Goal: Use online tool/utility: Utilize a website feature to perform a specific function

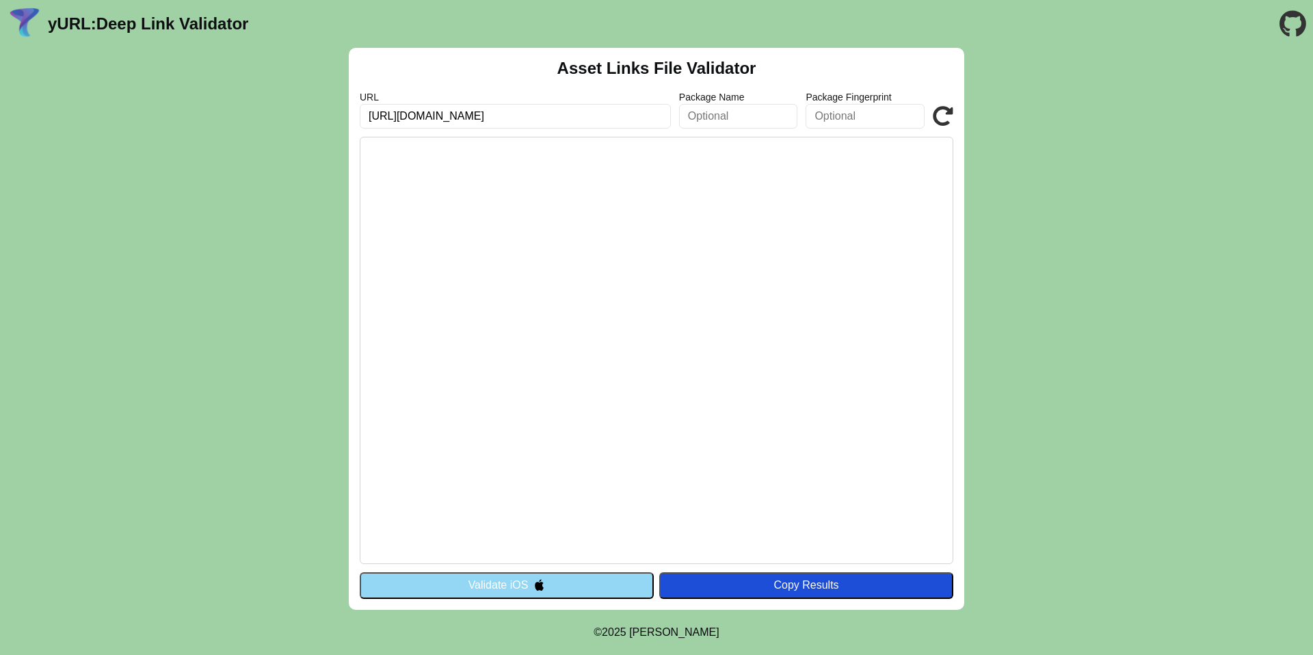
click at [565, 594] on button "Validate iOS" at bounding box center [507, 585] width 294 height 26
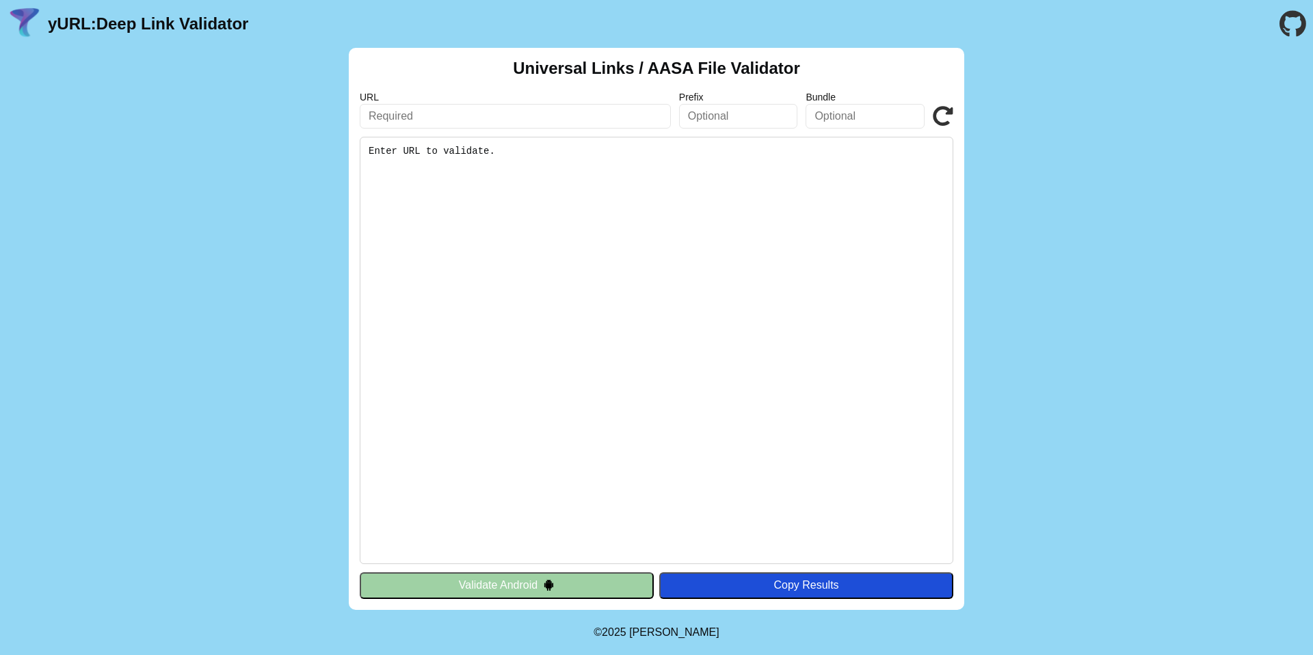
click at [490, 128] on input "text" at bounding box center [515, 116] width 311 height 25
type input "[URL][DOMAIN_NAME]"
click at [503, 176] on pre "Enter URL to validate." at bounding box center [657, 350] width 594 height 427
click at [944, 117] on icon at bounding box center [943, 116] width 21 height 21
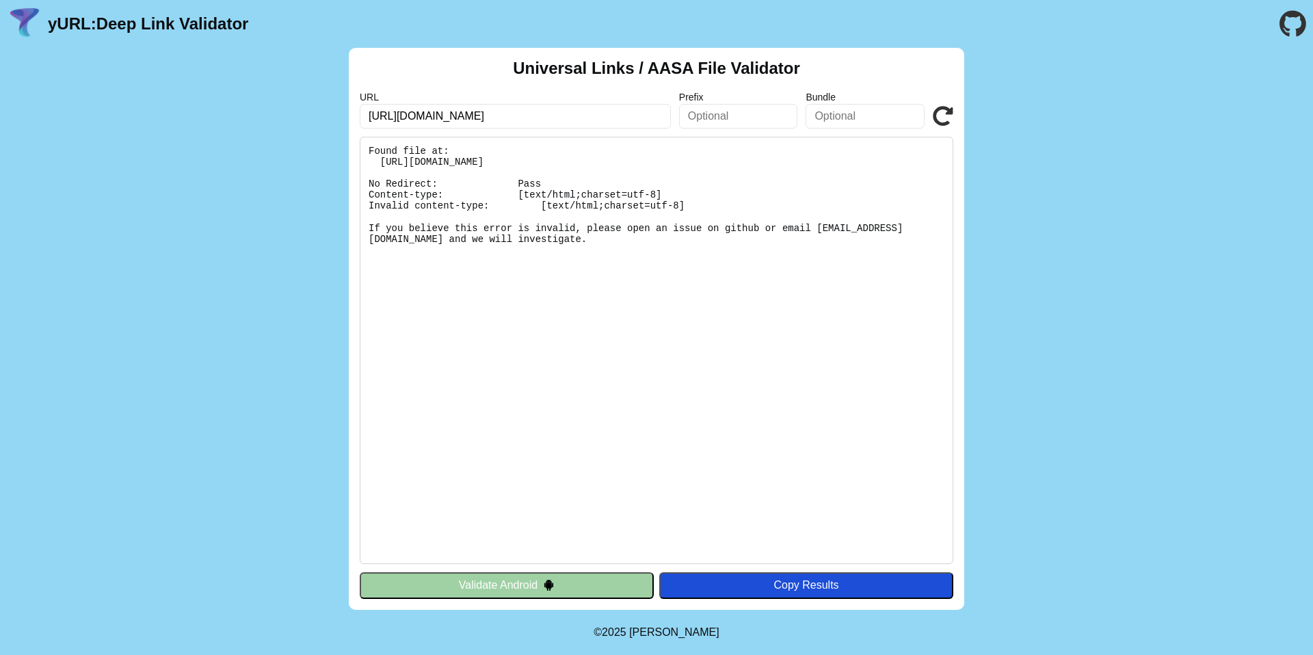
click at [539, 585] on button "Validate Android" at bounding box center [507, 585] width 294 height 26
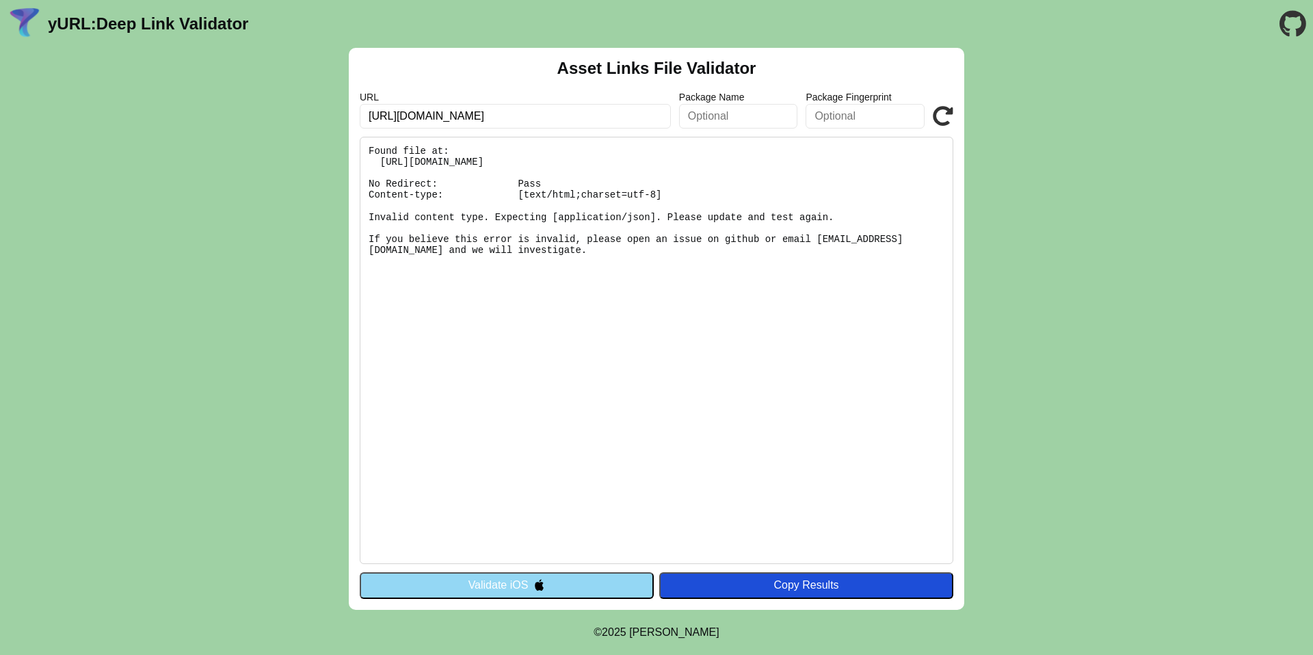
click at [938, 119] on icon at bounding box center [943, 116] width 21 height 21
click at [479, 587] on button "Validate iOS" at bounding box center [507, 585] width 294 height 26
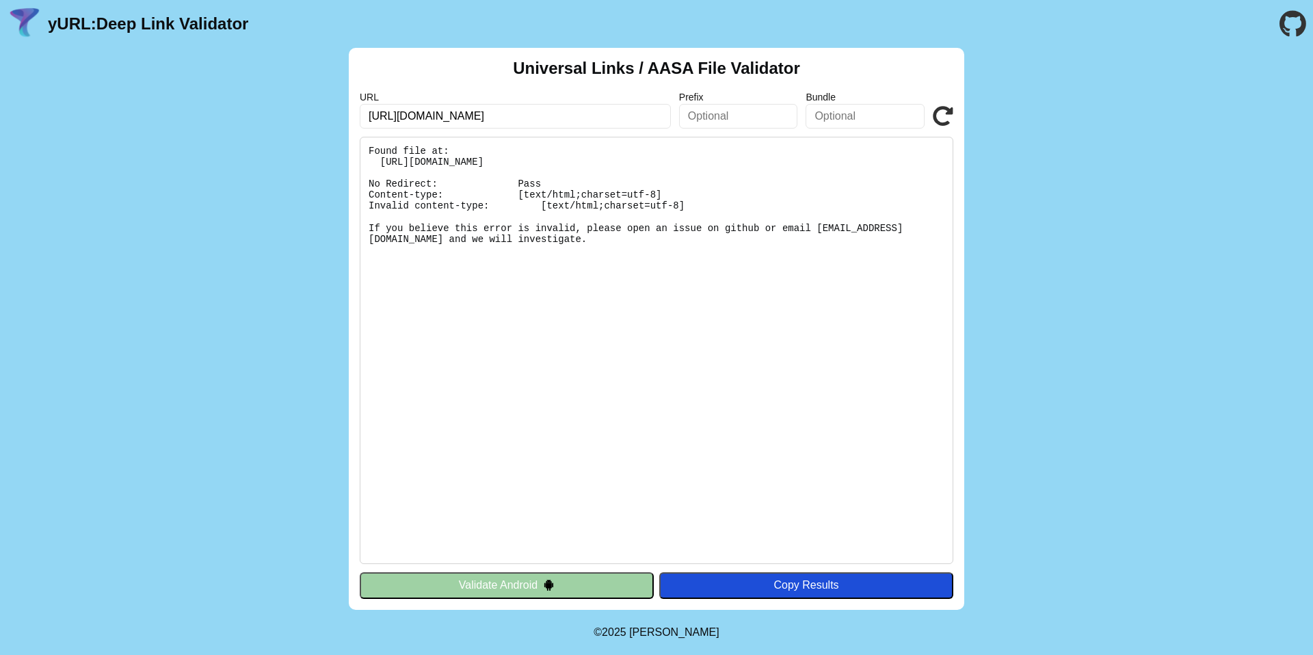
click at [536, 587] on button "Validate Android" at bounding box center [507, 585] width 294 height 26
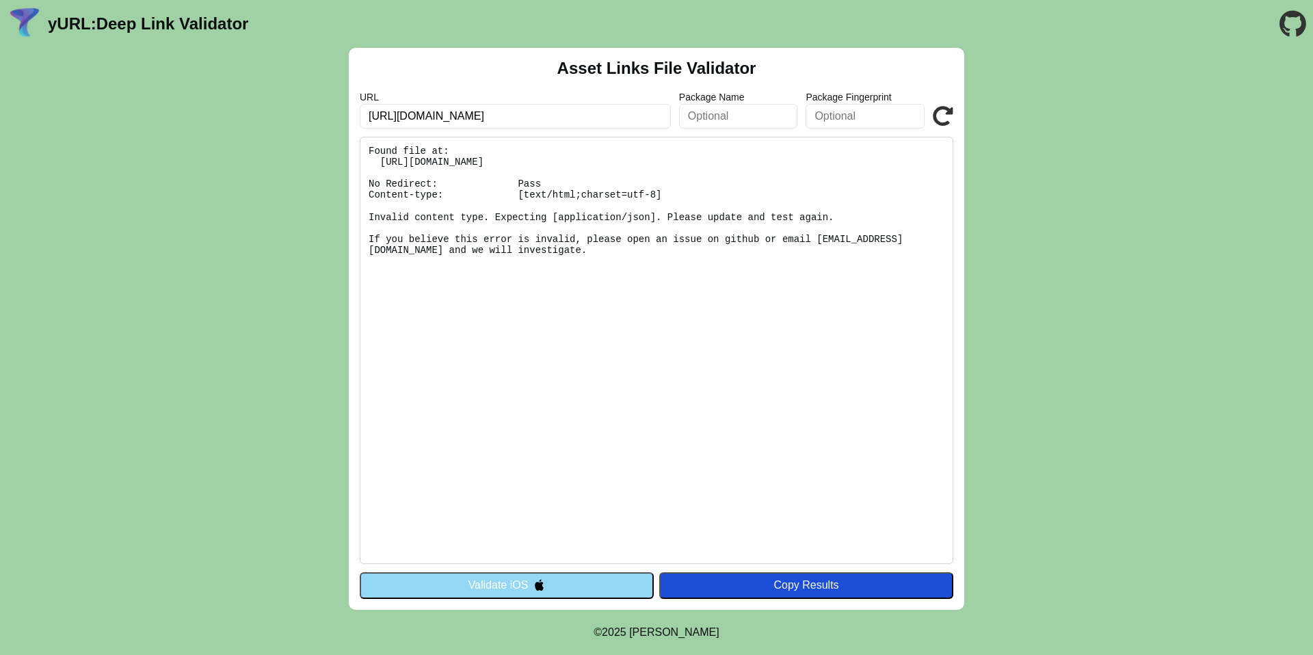
drag, startPoint x: 438, startPoint y: 115, endPoint x: 401, endPoint y: 113, distance: 37.7
click at [401, 113] on input "https://test-nev.ditagtech.com/" at bounding box center [515, 116] width 311 height 25
type input "[URL][DOMAIN_NAME]"
click button "Validate" at bounding box center [0, 0] width 0 height 0
click at [944, 107] on icon at bounding box center [943, 116] width 21 height 21
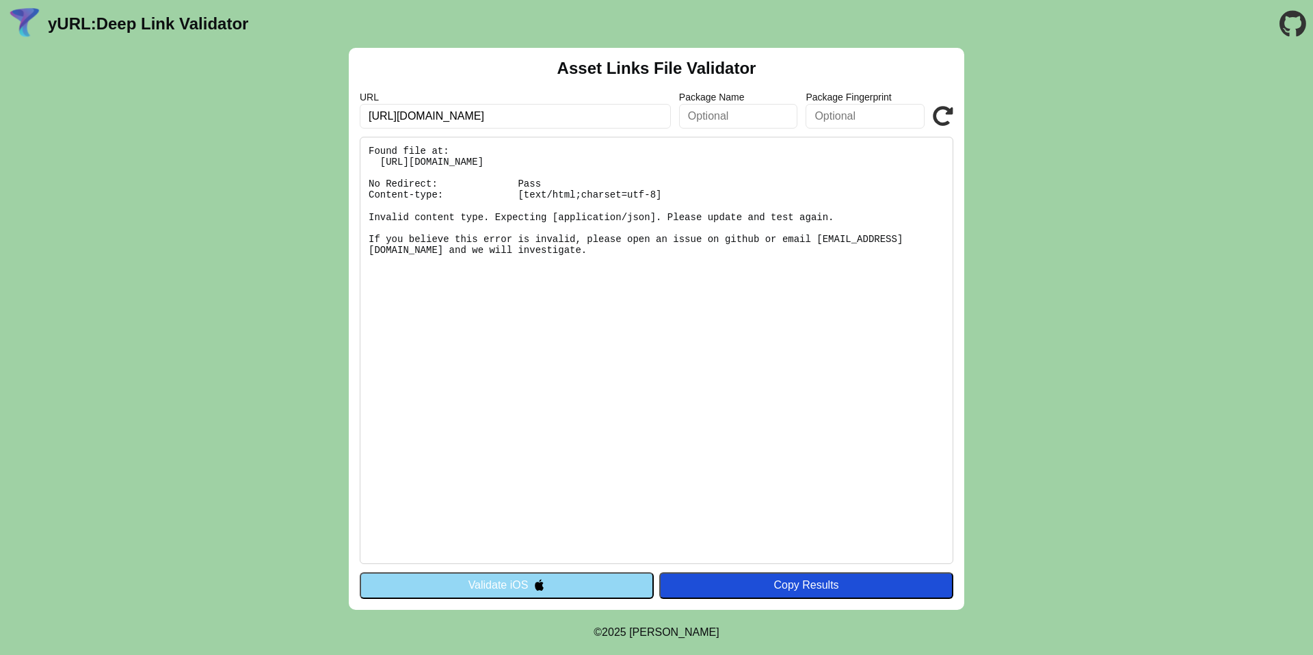
click at [518, 589] on button "Validate iOS" at bounding box center [507, 585] width 294 height 26
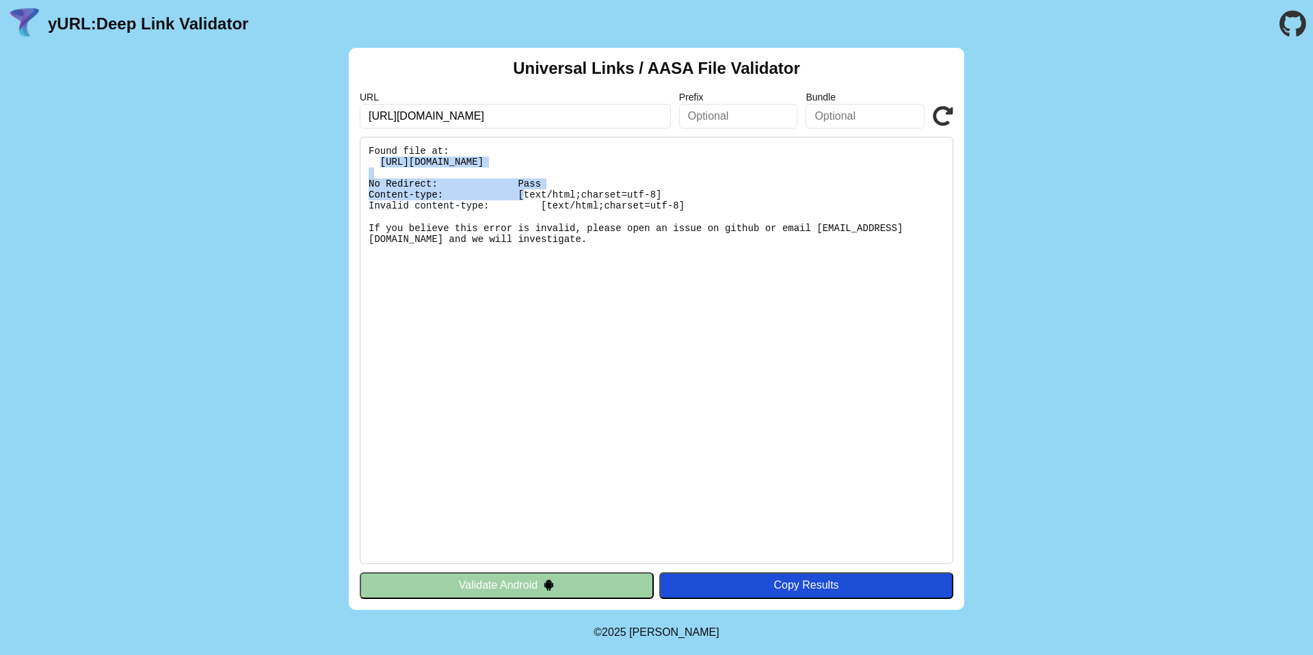
drag, startPoint x: 378, startPoint y: 162, endPoint x: 744, endPoint y: 168, distance: 365.9
click at [744, 168] on pre "Found file at: [URL][DOMAIN_NAME] No Redirect: Pass Content-type: [text/html;ch…" at bounding box center [657, 350] width 594 height 427
click at [761, 163] on pre "Found file at: https://chat.ditagtech.com/.well-known/apple-app-site-associatio…" at bounding box center [657, 350] width 594 height 427
drag, startPoint x: 755, startPoint y: 163, endPoint x: 380, endPoint y: 162, distance: 375.4
click at [380, 162] on pre "Found file at: https://chat.ditagtech.com/.well-known/apple-app-site-associatio…" at bounding box center [657, 350] width 594 height 427
